Goal: Navigation & Orientation: Find specific page/section

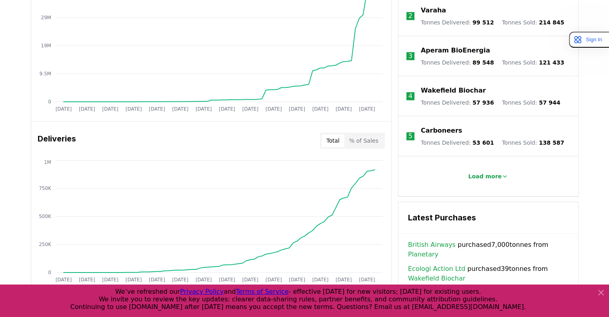
scroll to position [377, 0]
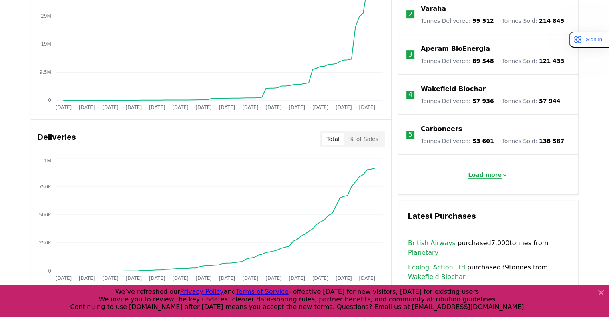
click at [484, 173] on button "Load more" at bounding box center [488, 175] width 53 height 16
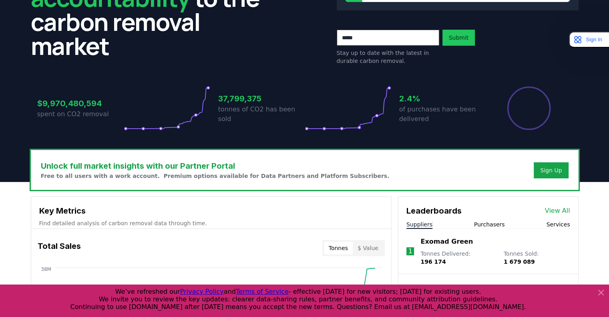
scroll to position [0, 0]
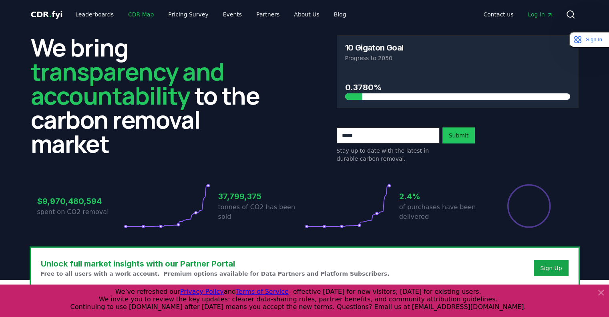
click at [130, 13] on link "CDR Map" at bounding box center [141, 14] width 38 height 14
